Goal: Register for event/course: Register for event/course

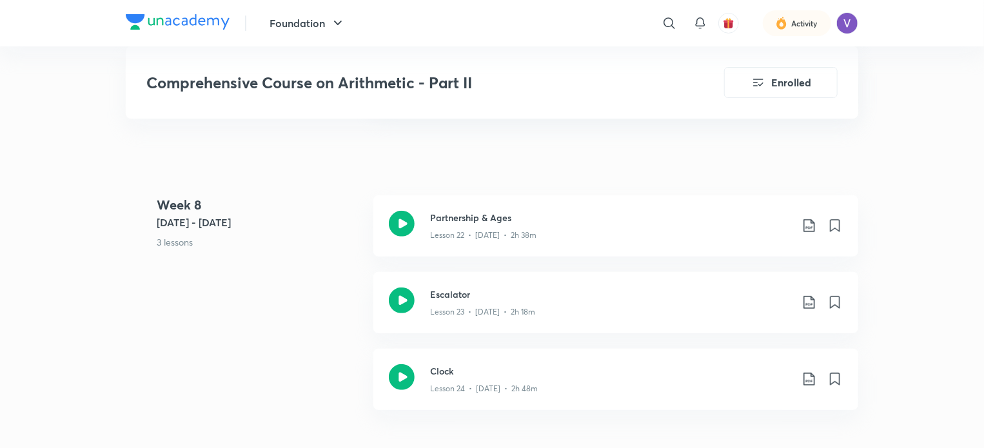
scroll to position [2557, 0]
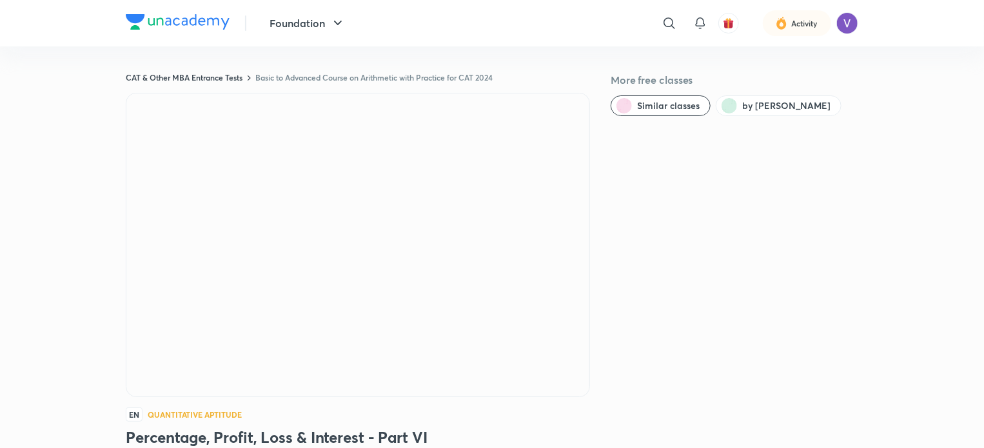
scroll to position [778, 0]
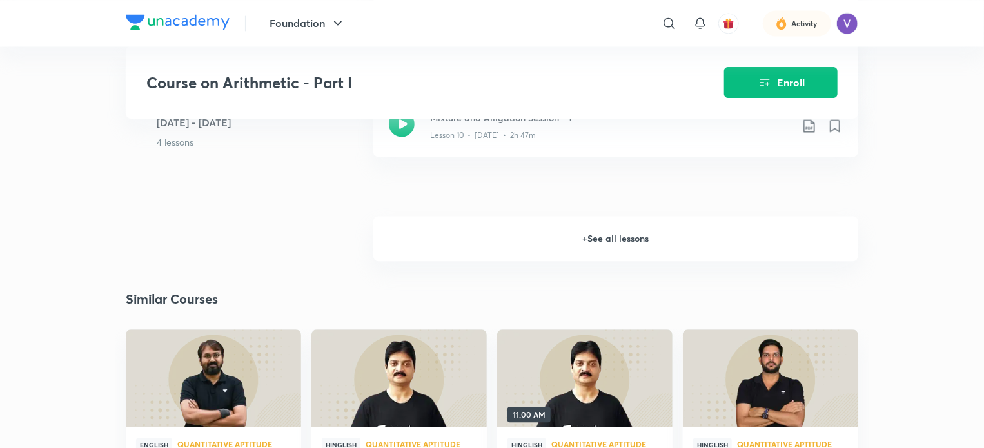
scroll to position [1185, 0]
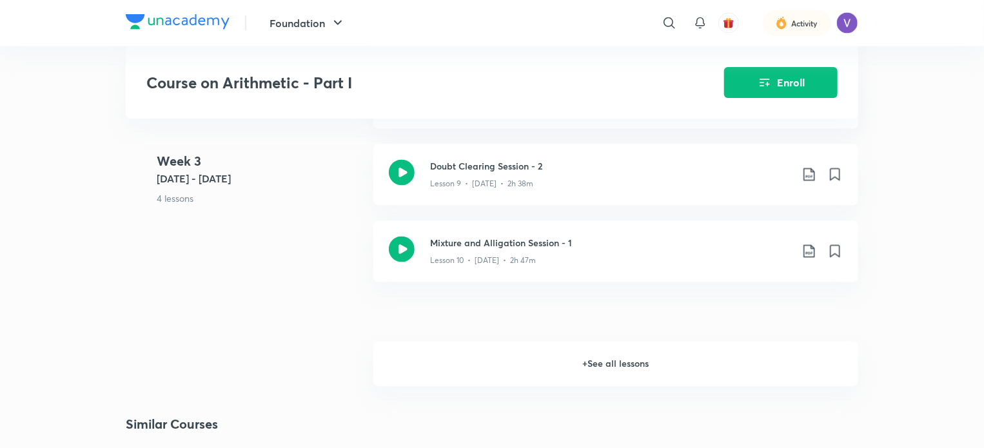
click at [505, 348] on h6 "+ See all lessons" at bounding box center [615, 364] width 485 height 45
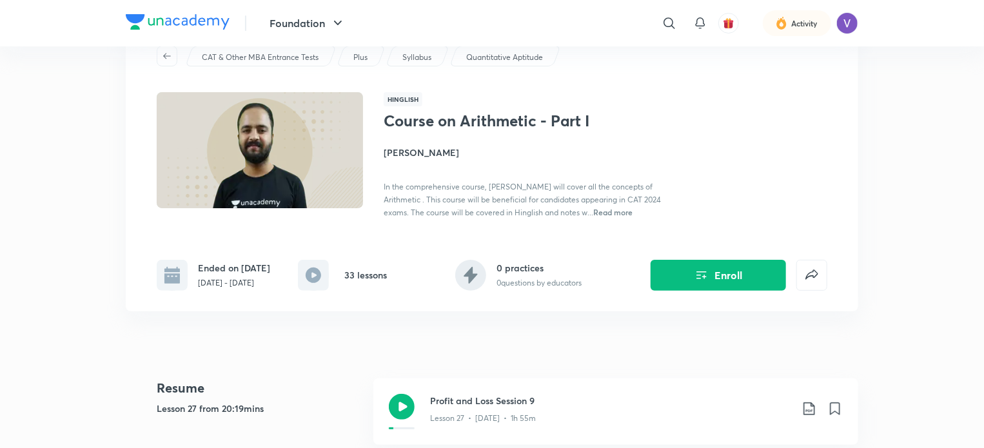
scroll to position [38, 0]
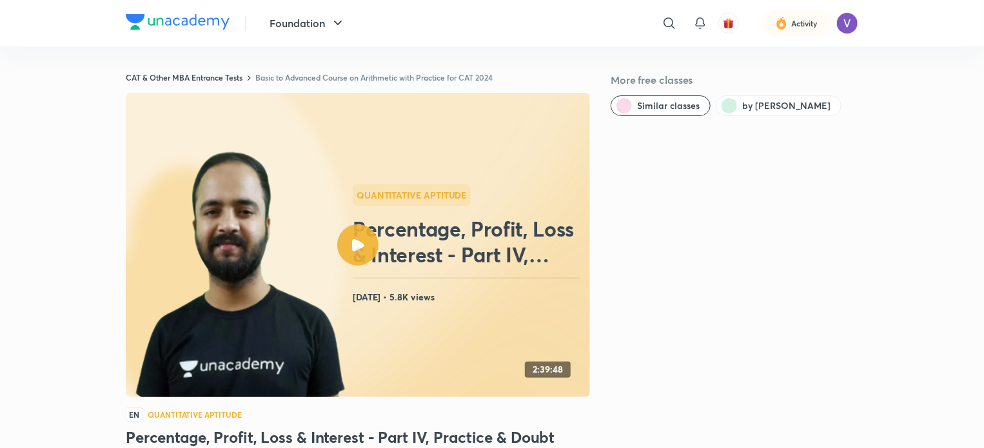
click at [382, 79] on link "Basic to Advanced Course on Arithmetic with Practice for CAT 2024" at bounding box center [373, 77] width 237 height 10
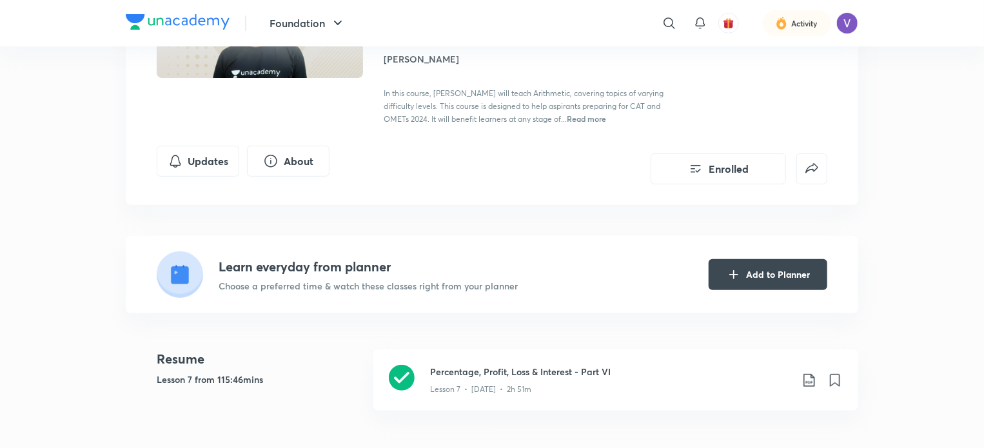
scroll to position [178, 0]
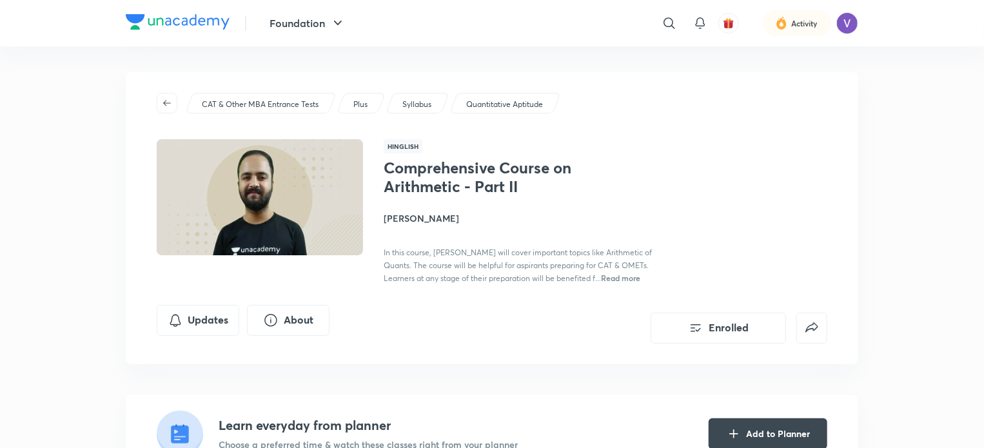
click at [403, 222] on h4 "[PERSON_NAME]" at bounding box center [527, 218] width 289 height 14
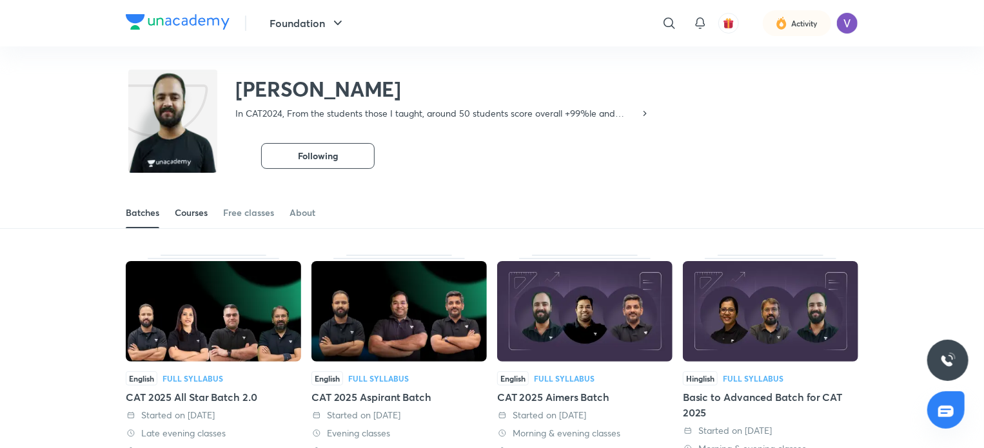
click at [194, 208] on div "Courses" at bounding box center [191, 212] width 33 height 13
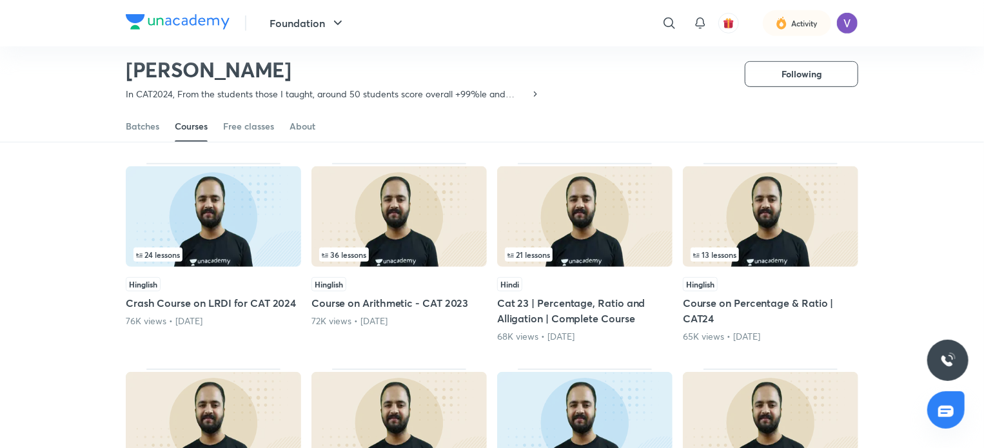
scroll to position [316, 0]
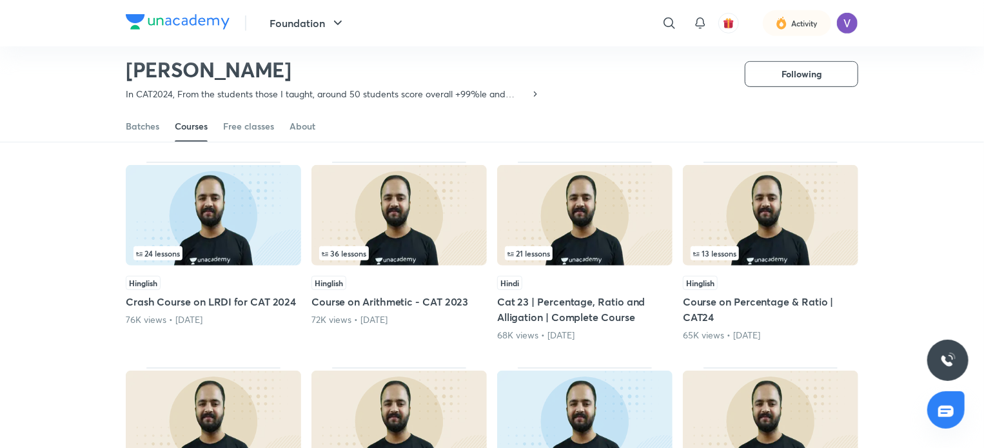
click at [212, 304] on h5 "Crash Course on LRDI for CAT 2024" at bounding box center [213, 301] width 175 height 15
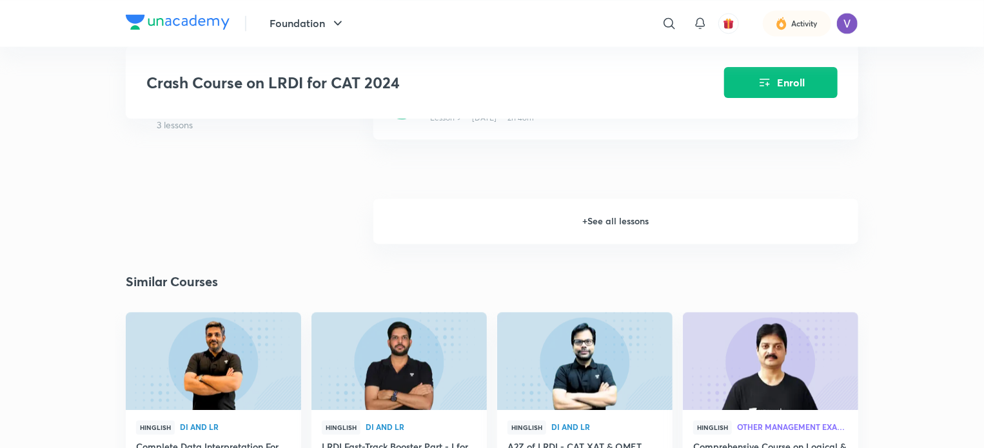
scroll to position [1230, 0]
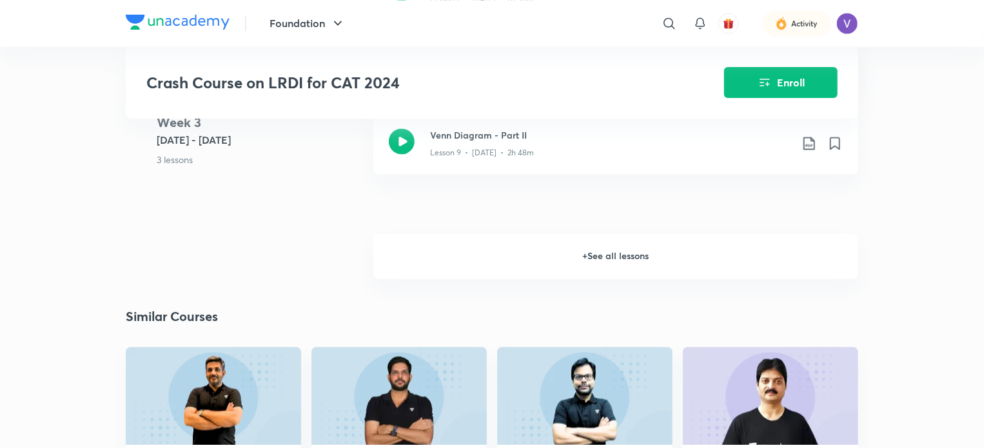
click at [421, 257] on h6 "+ See all lessons" at bounding box center [615, 256] width 485 height 45
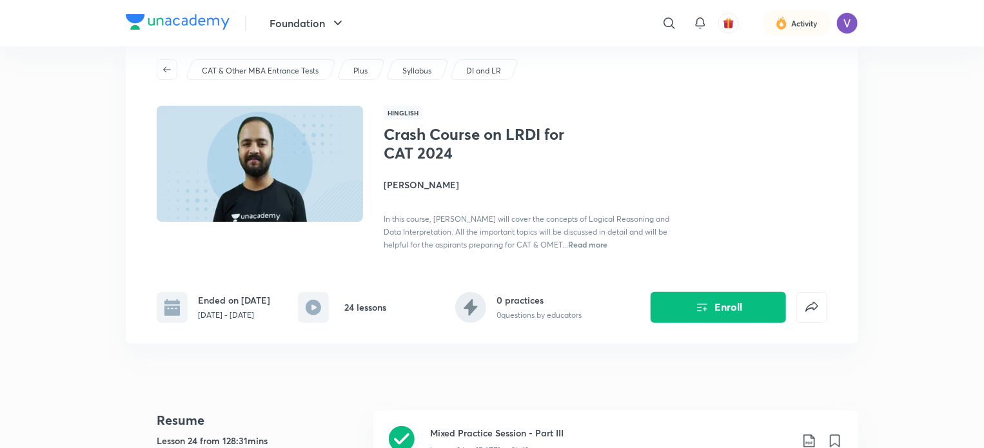
scroll to position [0, 0]
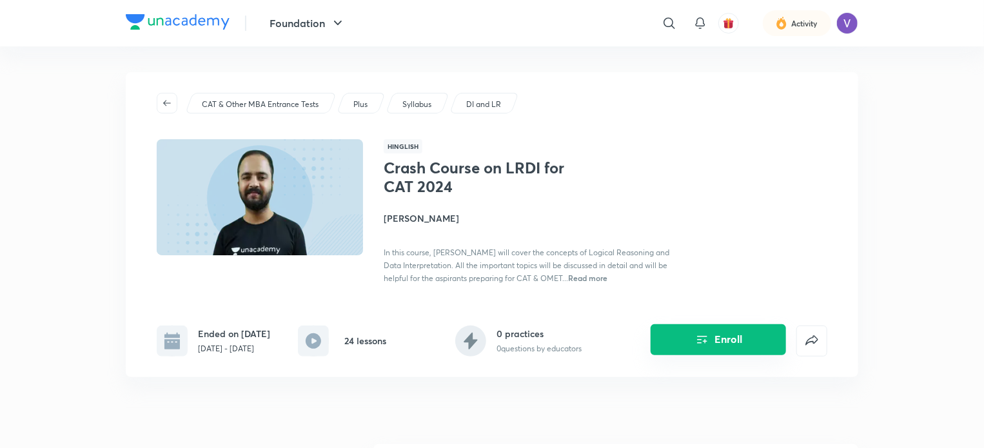
click at [715, 342] on button "Enroll" at bounding box center [717, 339] width 135 height 31
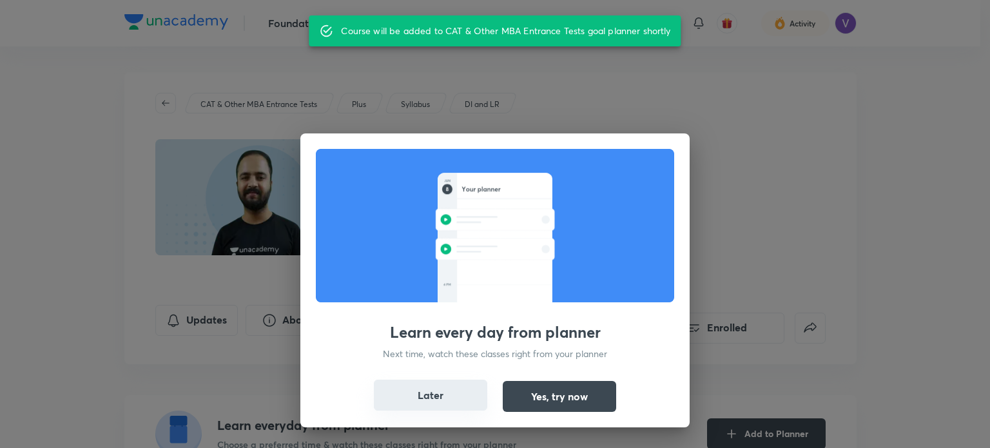
click at [441, 394] on button "Later" at bounding box center [430, 395] width 113 height 31
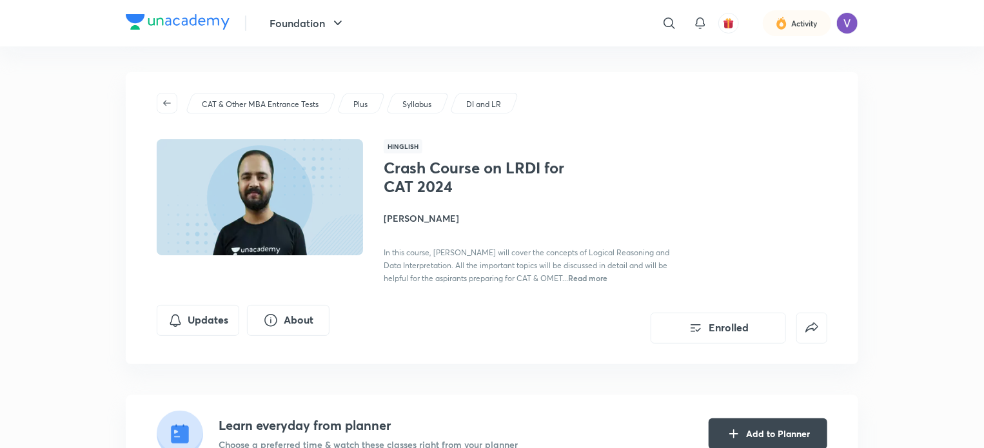
drag, startPoint x: 415, startPoint y: 218, endPoint x: 395, endPoint y: 216, distance: 20.1
click at [395, 216] on h4 "[PERSON_NAME]" at bounding box center [527, 218] width 289 height 14
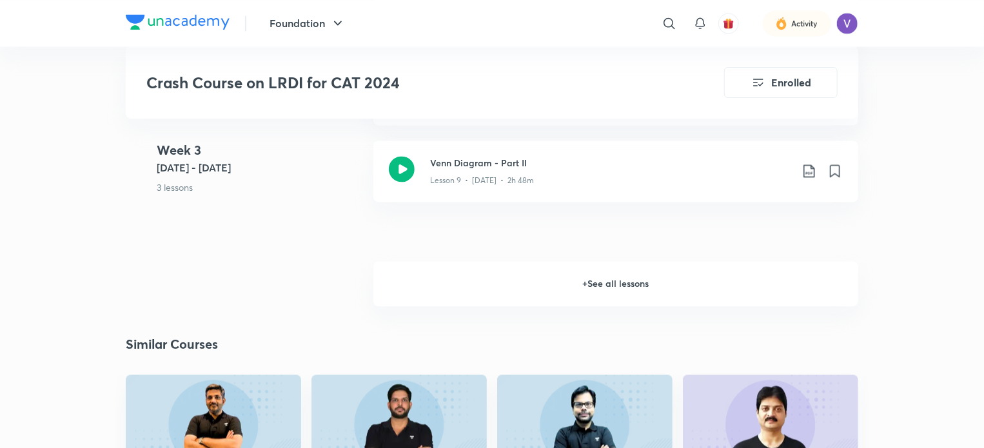
scroll to position [1266, 0]
drag, startPoint x: 605, startPoint y: 312, endPoint x: 590, endPoint y: 266, distance: 47.9
click at [590, 266] on h6 "+ See all lessons" at bounding box center [615, 284] width 485 height 45
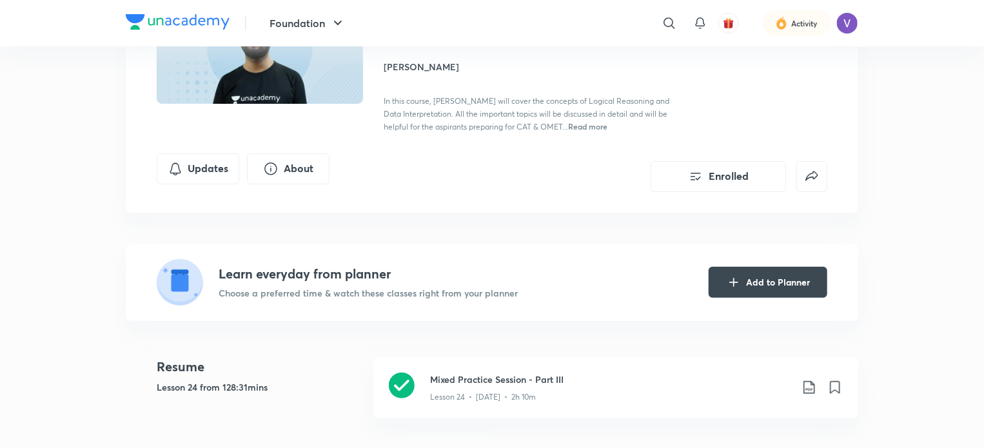
scroll to position [0, 0]
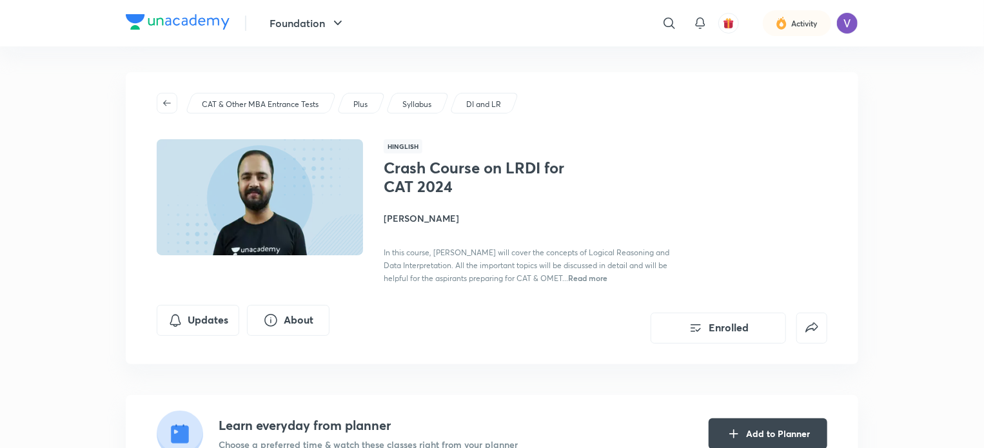
click at [402, 224] on h4 "[PERSON_NAME]" at bounding box center [527, 218] width 289 height 14
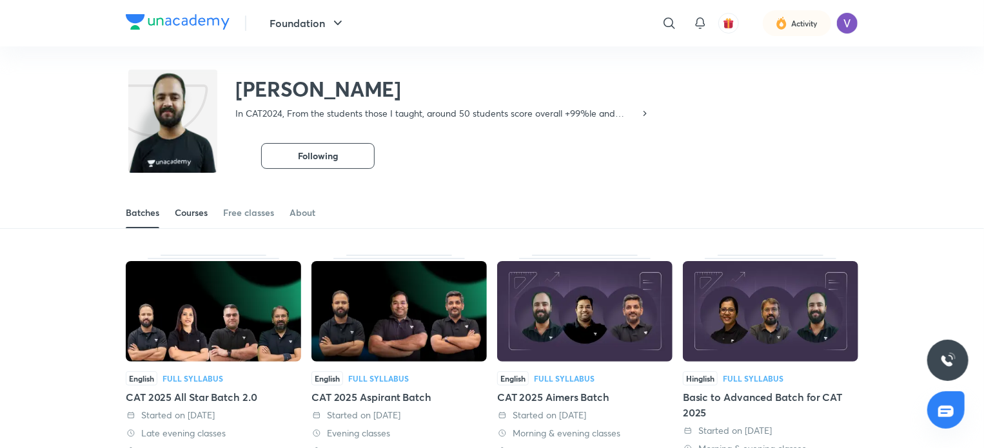
click at [186, 216] on div "Courses" at bounding box center [191, 212] width 33 height 13
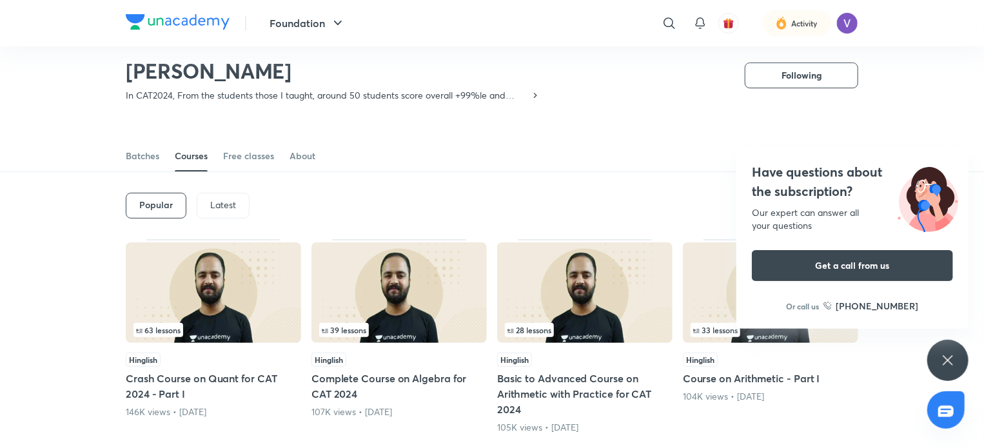
scroll to position [17, 0]
click at [961, 358] on div "Have questions about the subscription? Our expert can answer all your questions…" at bounding box center [947, 360] width 41 height 41
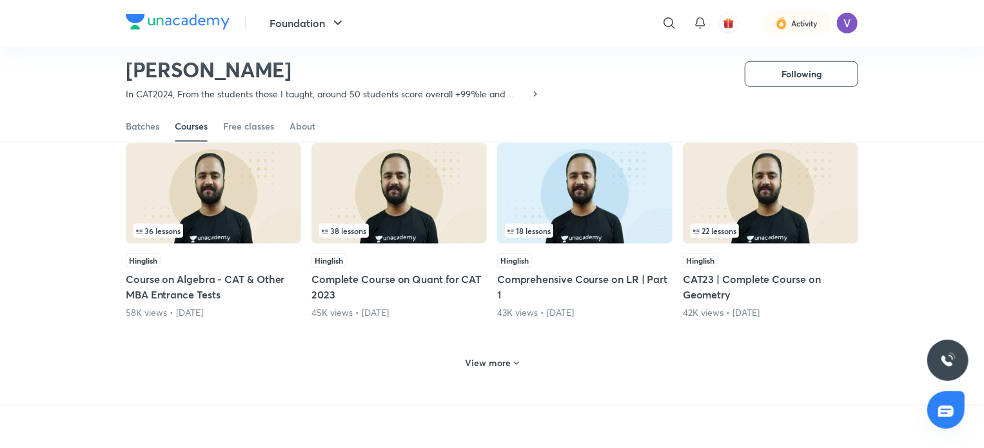
scroll to position [548, 0]
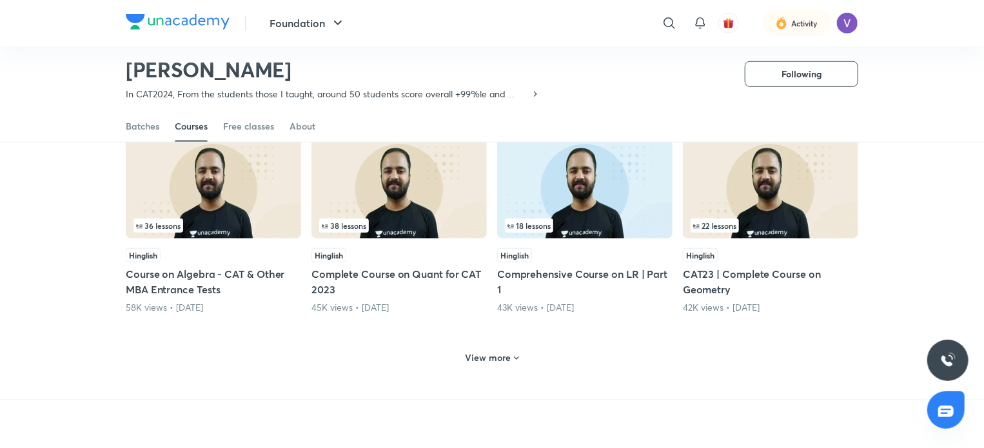
click at [518, 358] on icon at bounding box center [516, 358] width 10 height 10
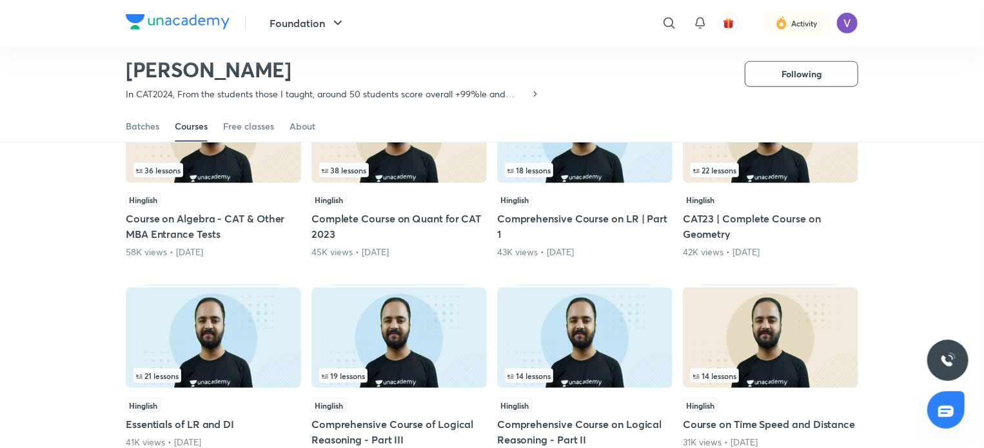
scroll to position [596, 0]
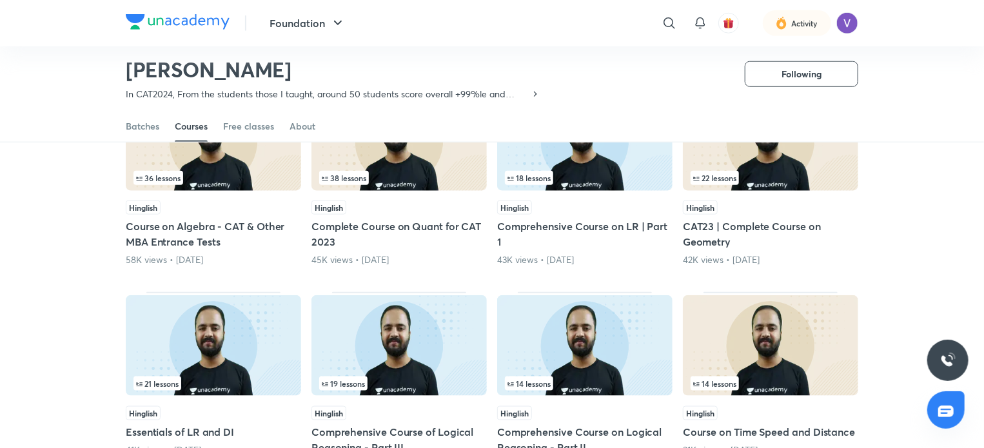
drag, startPoint x: 519, startPoint y: 231, endPoint x: 508, endPoint y: 224, distance: 13.1
drag, startPoint x: 508, startPoint y: 224, endPoint x: 497, endPoint y: 228, distance: 11.4
click at [524, 226] on h5 "Comprehensive Course on LR | Part 1" at bounding box center [584, 233] width 175 height 31
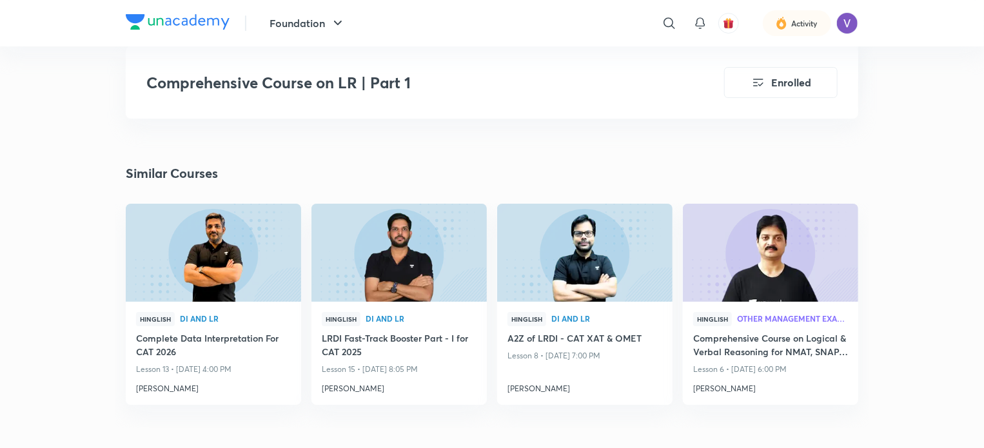
scroll to position [2350, 0]
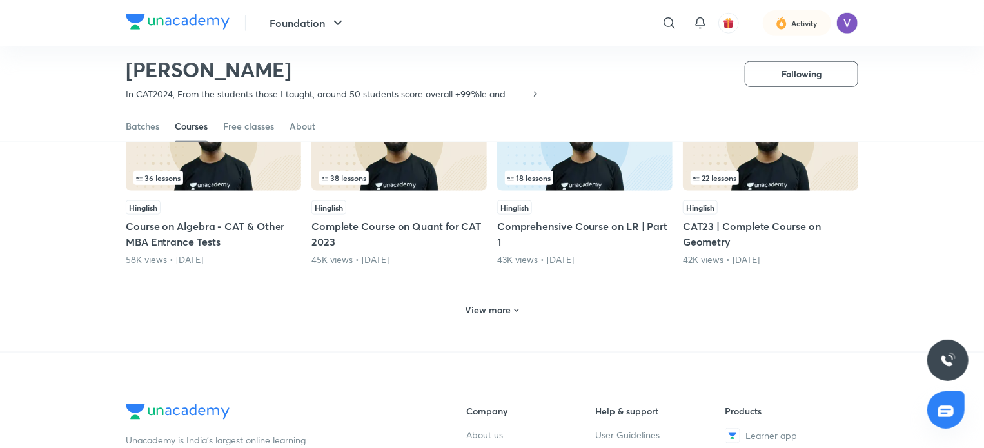
click at [516, 307] on icon at bounding box center [516, 311] width 10 height 10
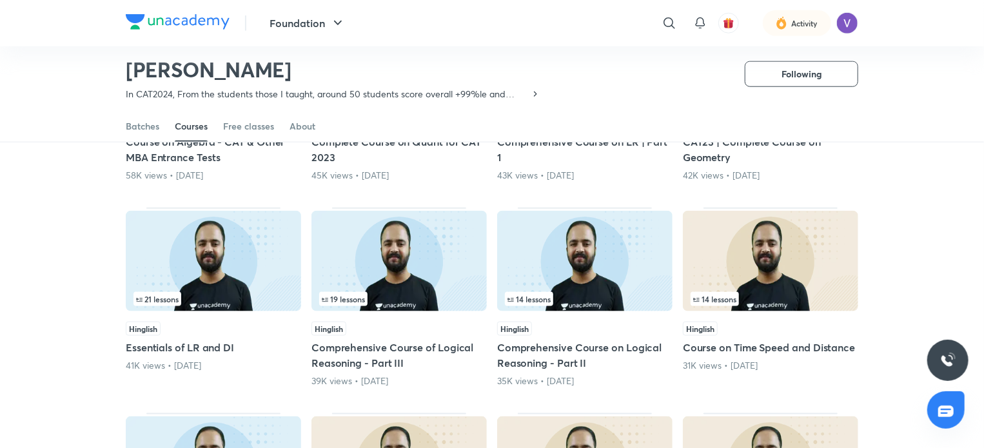
scroll to position [684, 0]
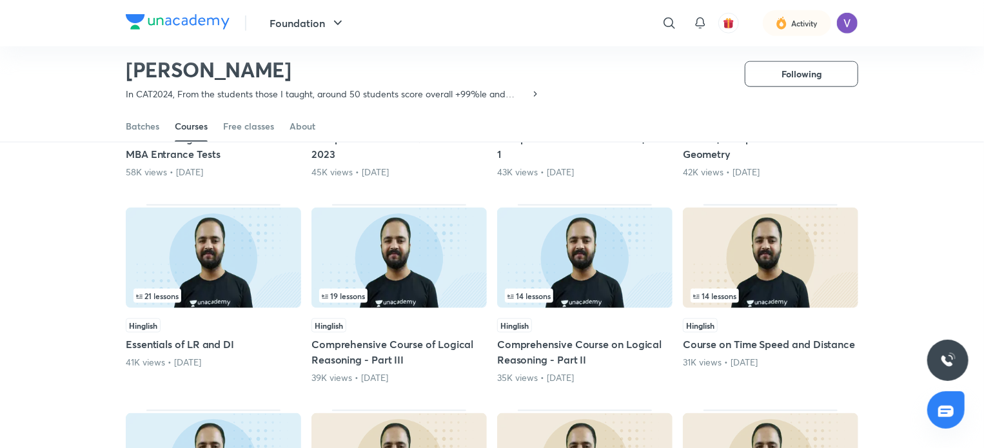
click at [544, 344] on h5 "Comprehensive Course on Logical Reasoning - Part II" at bounding box center [584, 351] width 175 height 31
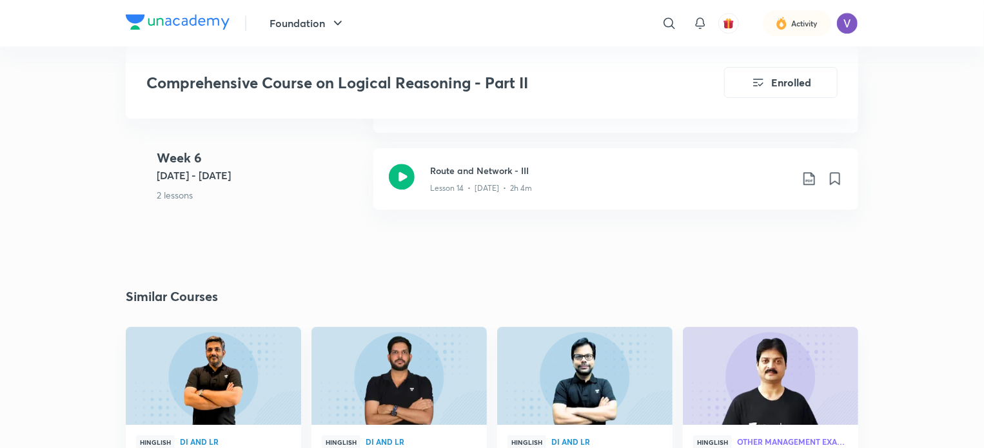
scroll to position [1853, 0]
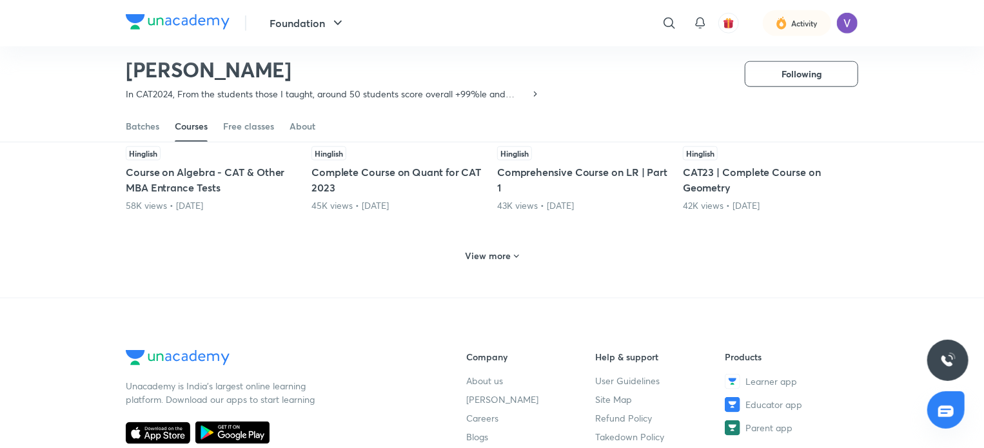
scroll to position [681, 0]
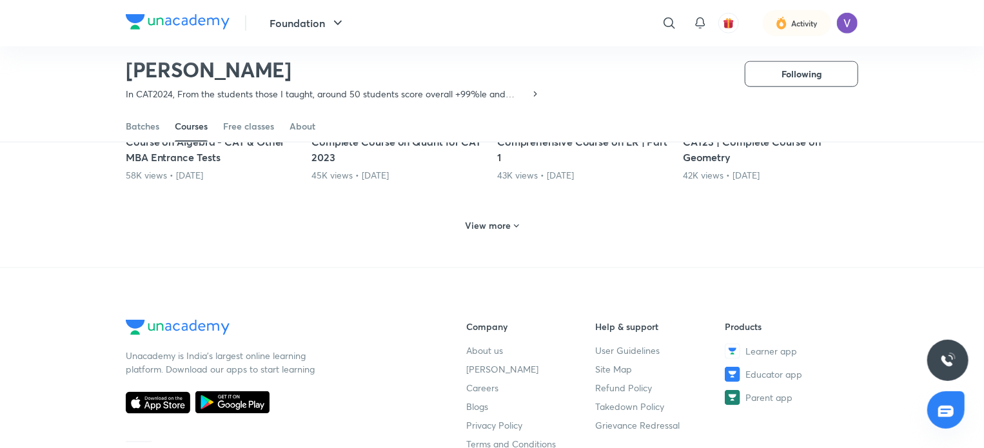
click at [518, 228] on icon at bounding box center [516, 226] width 10 height 10
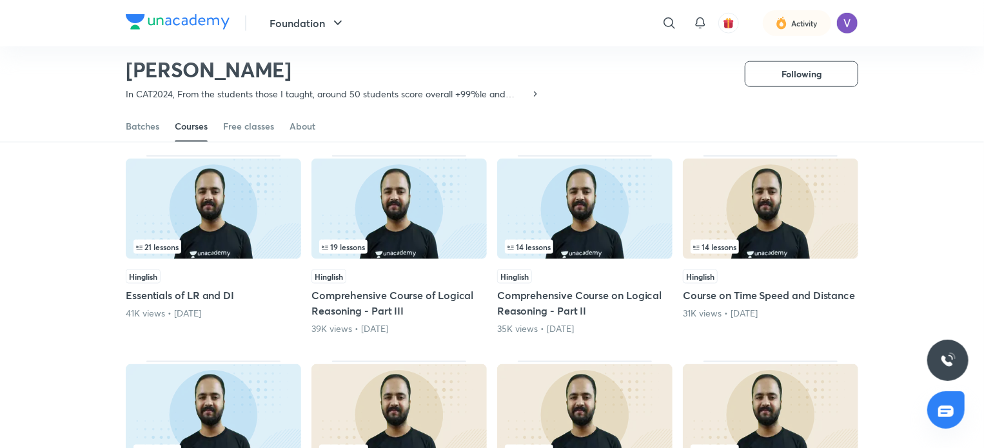
scroll to position [731, 0]
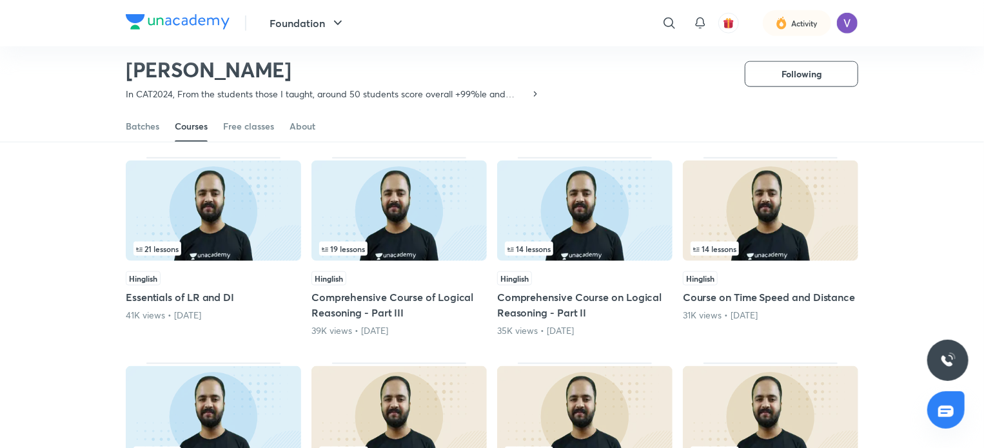
click at [362, 319] on div "Hinglish Comprehensive Course of Logical Reasoning - Part III 39K views • [DATE]" at bounding box center [398, 304] width 175 height 66
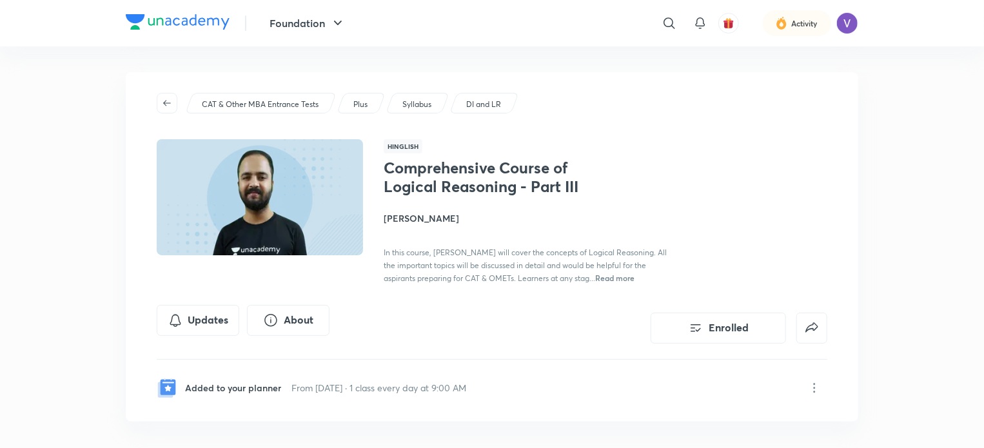
click at [422, 218] on h4 "[PERSON_NAME]" at bounding box center [527, 218] width 289 height 14
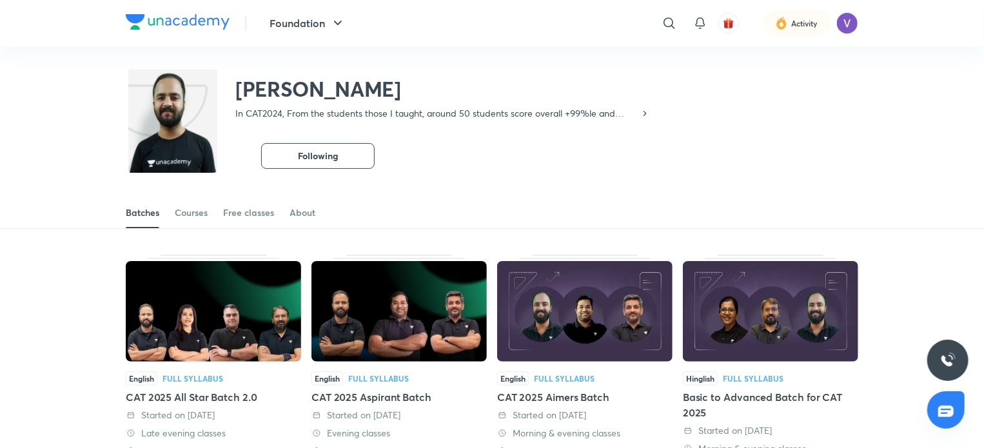
click at [211, 208] on div "Batches Courses Free classes About" at bounding box center [492, 212] width 732 height 31
click at [201, 213] on div "Courses" at bounding box center [191, 212] width 33 height 13
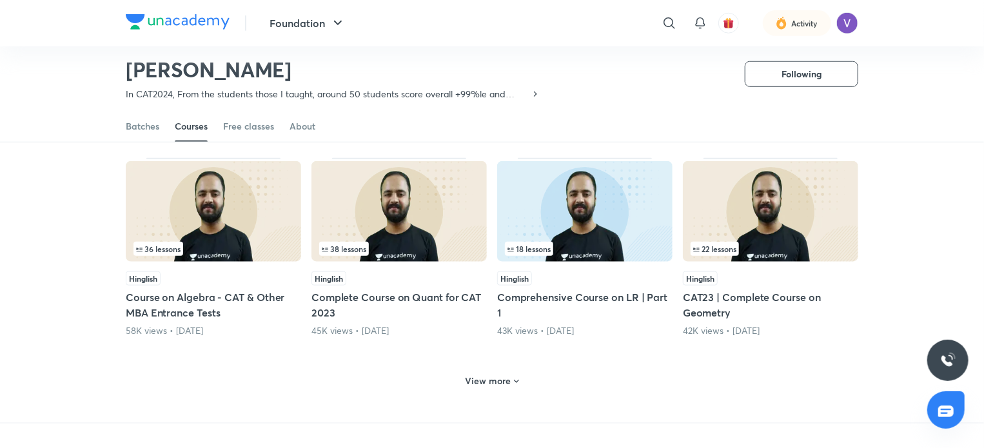
scroll to position [526, 0]
click at [429, 367] on div "View more" at bounding box center [492, 379] width 732 height 34
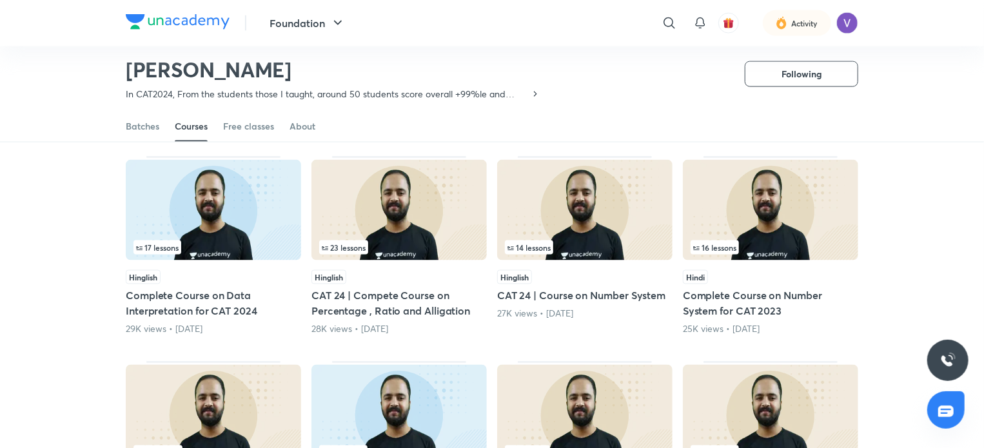
scroll to position [938, 0]
drag, startPoint x: 222, startPoint y: 306, endPoint x: 180, endPoint y: 304, distance: 41.3
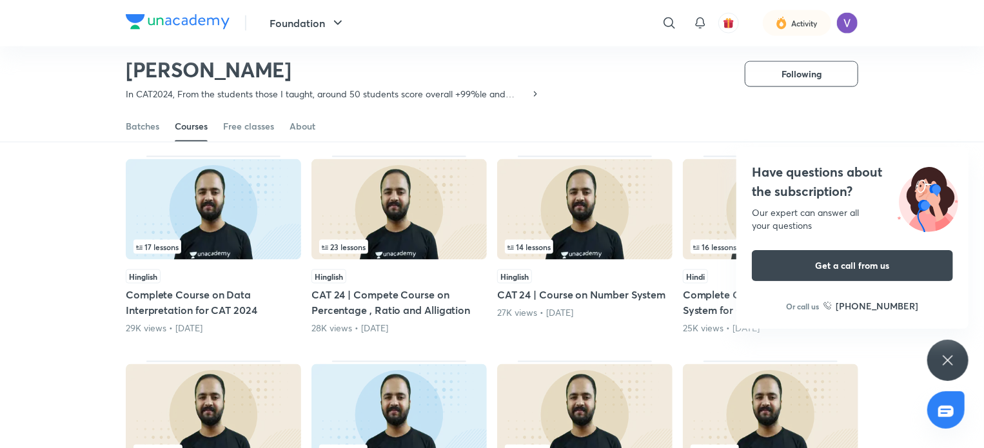
drag, startPoint x: 180, startPoint y: 304, endPoint x: 154, endPoint y: 295, distance: 27.9
click at [154, 295] on h5 "Complete Course on Data Interpretation for CAT 2024" at bounding box center [213, 302] width 175 height 31
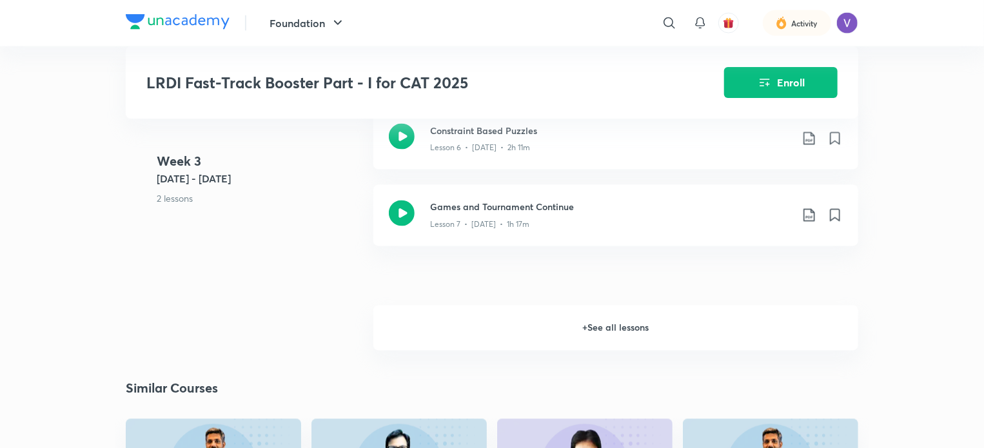
scroll to position [1092, 0]
click at [627, 321] on h6 "+ See all lessons" at bounding box center [615, 326] width 485 height 45
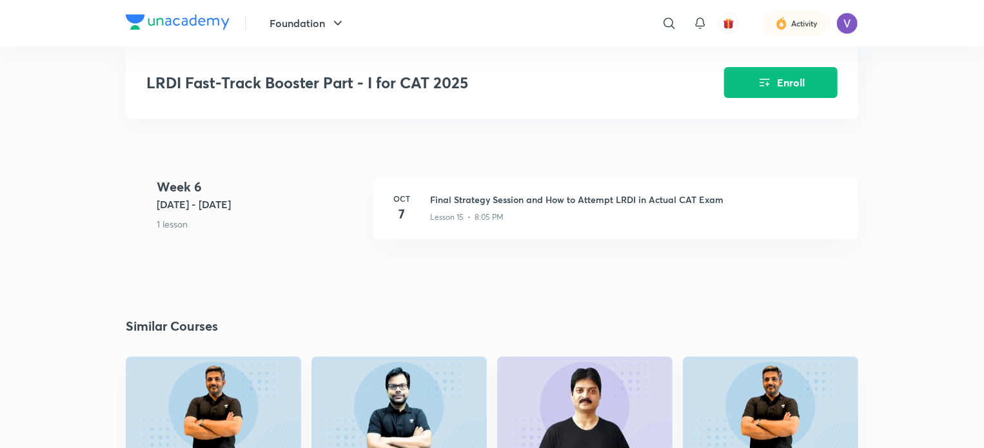
scroll to position [1921, 0]
click at [756, 90] on button "Enroll" at bounding box center [780, 81] width 113 height 31
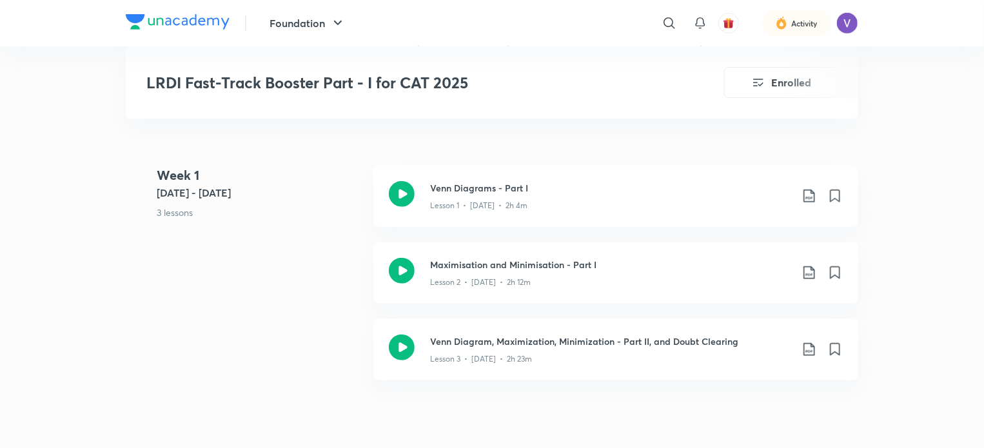
scroll to position [500, 0]
